Goal: Information Seeking & Learning: Learn about a topic

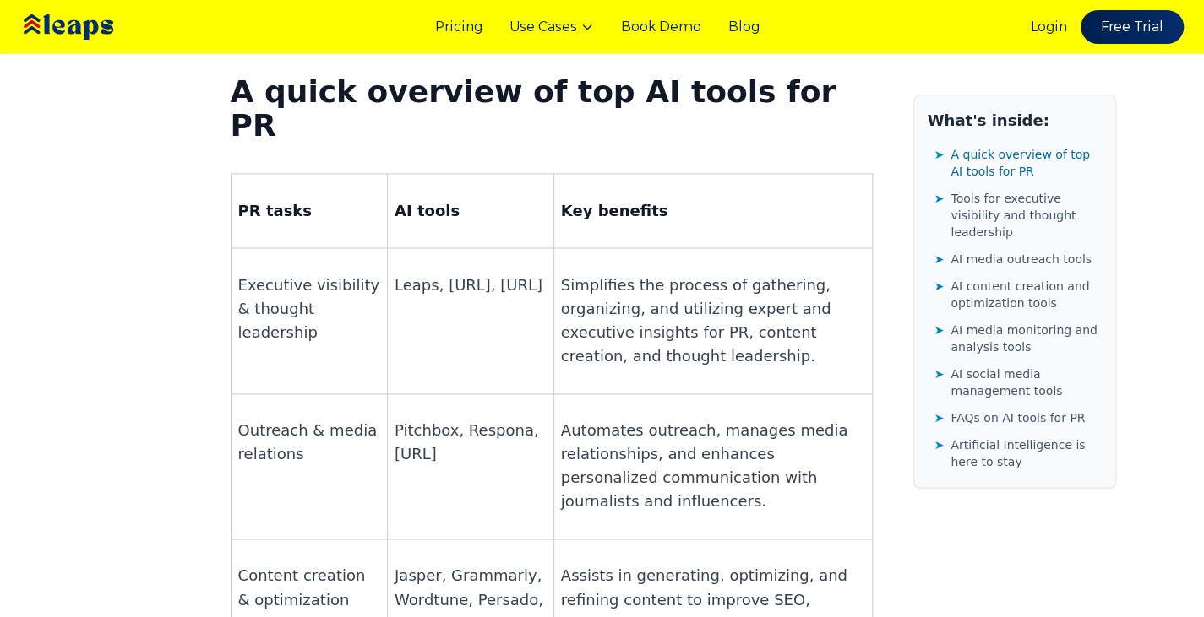
scroll to position [1213, 0]
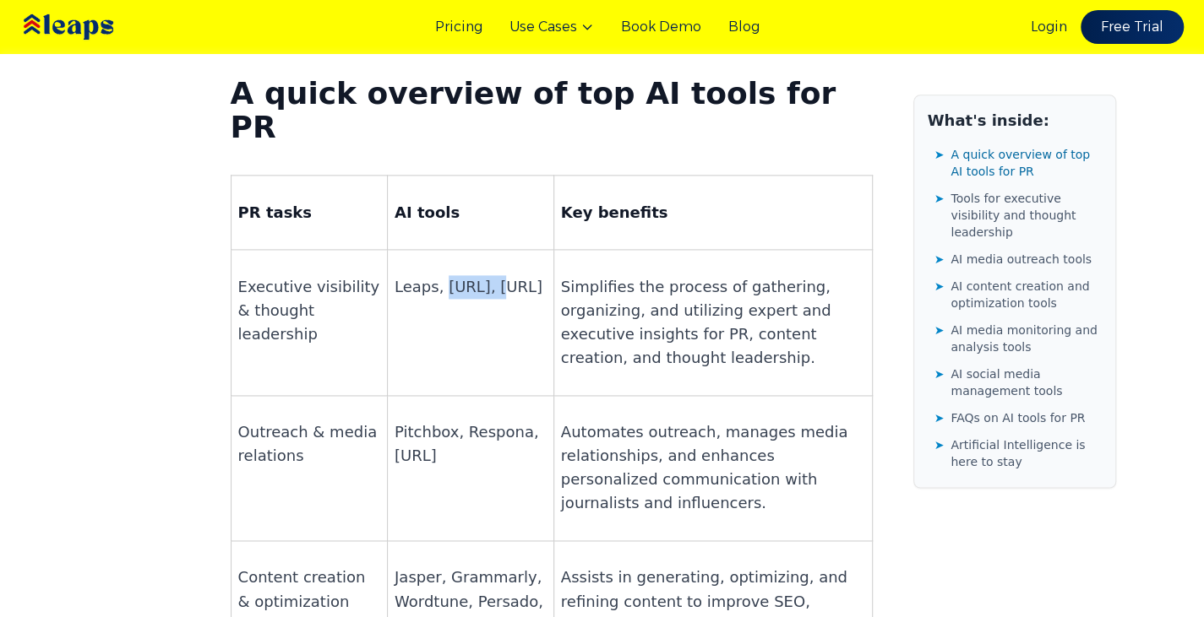
drag, startPoint x: 437, startPoint y: 149, endPoint x: 483, endPoint y: 151, distance: 46.5
click at [483, 275] on p "Leaps, [URL], [URL]" at bounding box center [470, 287] width 152 height 24
copy p "[URL]"
click at [394, 421] on p "Pitchbox, Respona, [URL]" at bounding box center [470, 444] width 152 height 47
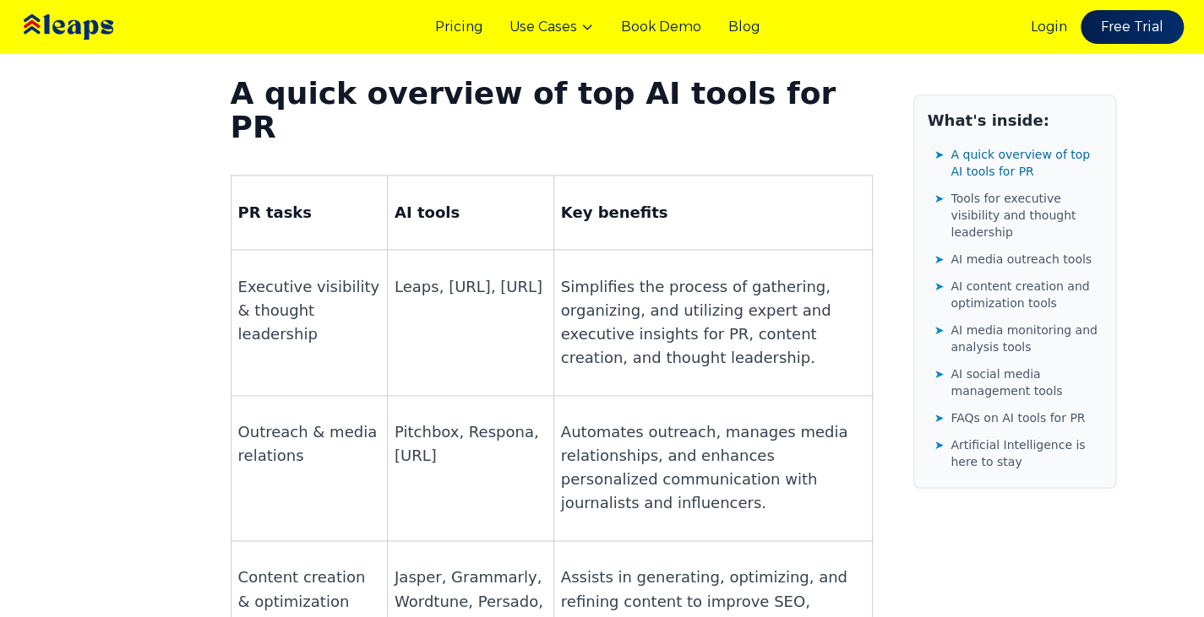
click at [394, 421] on p "Pitchbox, Respona, [URL]" at bounding box center [470, 444] width 152 height 47
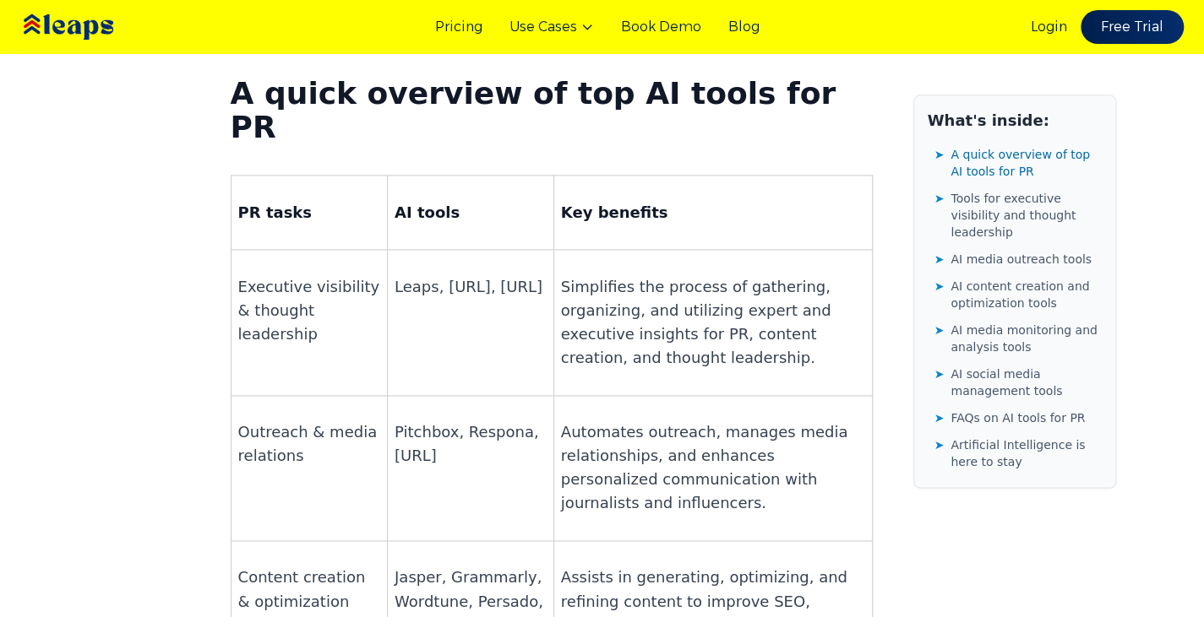
drag, startPoint x: 389, startPoint y: 293, endPoint x: 473, endPoint y: 302, distance: 85.0
click at [473, 421] on p "Pitchbox, Respona, [URL]" at bounding box center [470, 444] width 152 height 47
copy p "[URL]"
click at [423, 421] on p "Pitchbox, Respona, [URL]" at bounding box center [470, 444] width 152 height 47
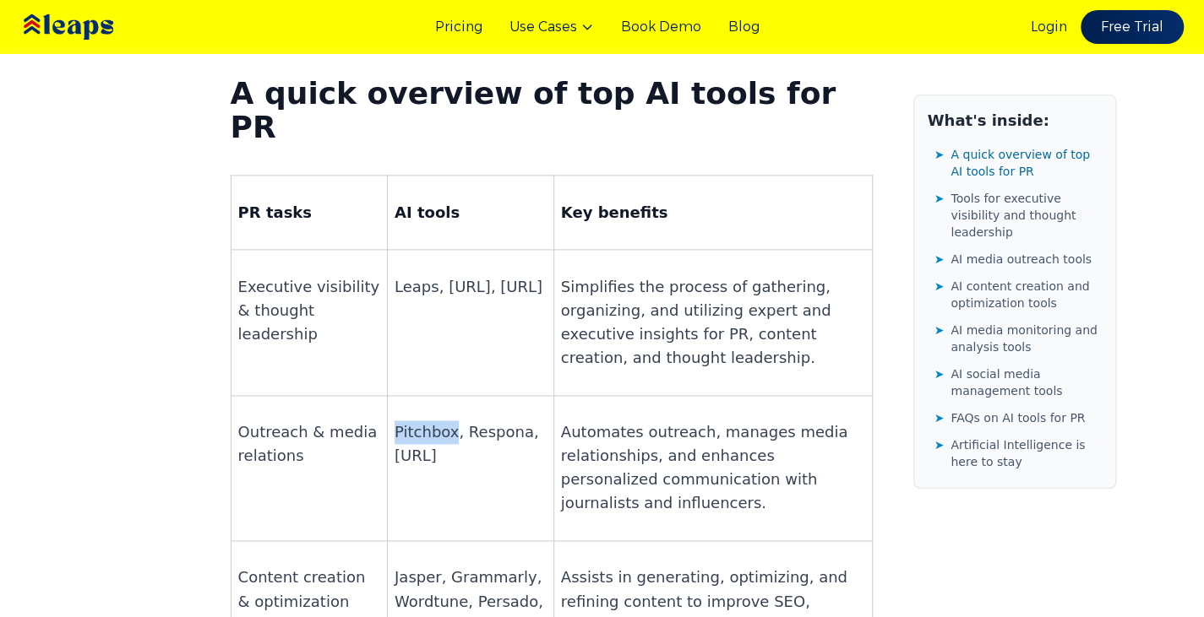
copy p "Pitchbox"
click at [464, 421] on p "Pitchbox, Respona, [URL]" at bounding box center [470, 444] width 152 height 47
copy p "Respona"
click at [469, 566] on p "Jasper, Grammarly, Wordtune, Persado, Leaps" at bounding box center [470, 601] width 152 height 71
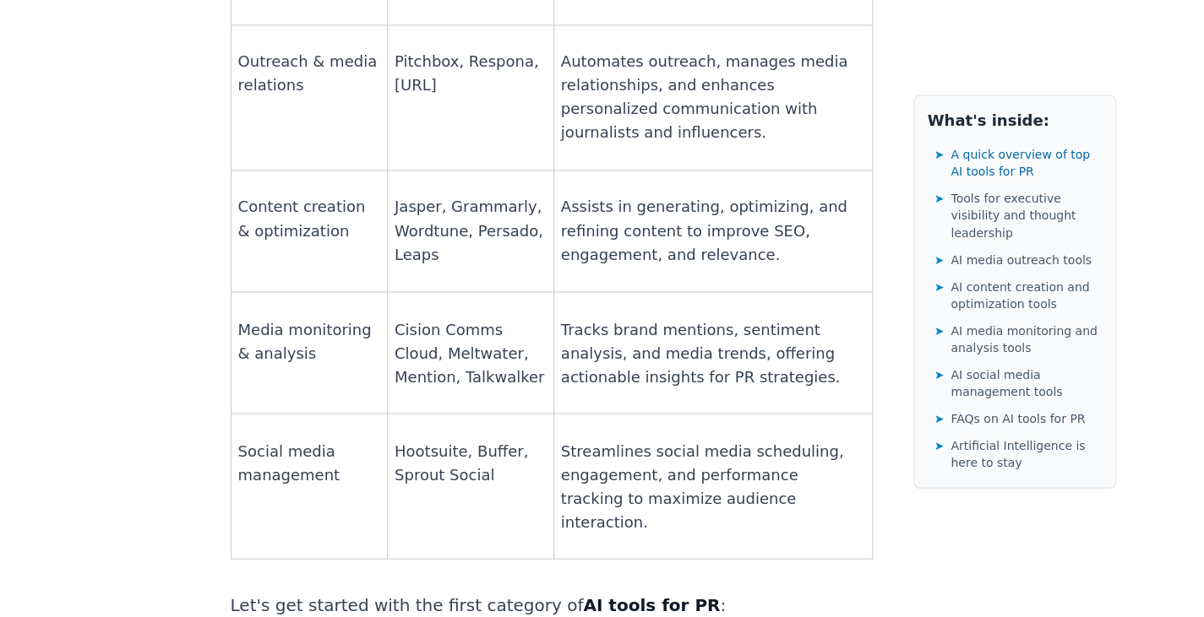
scroll to position [1586, 0]
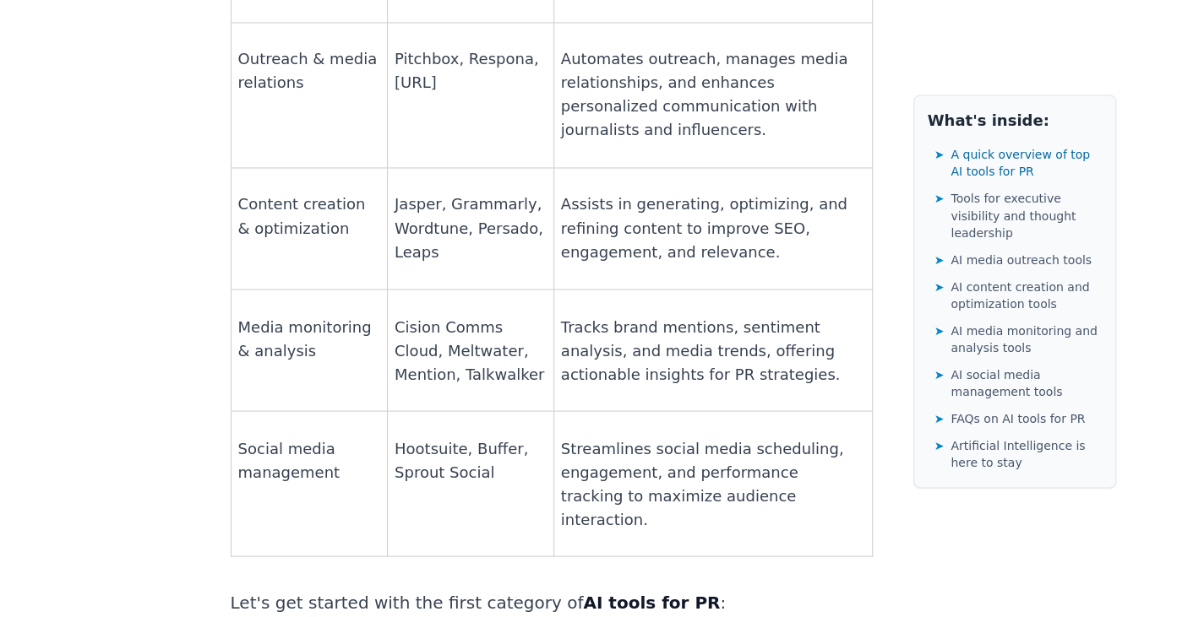
click at [419, 315] on p "Cision Comms Cloud, Meltwater, Mention, Talkwalker" at bounding box center [470, 350] width 152 height 71
copy p "Meltwater"
